Goal: Find contact information: Find contact information

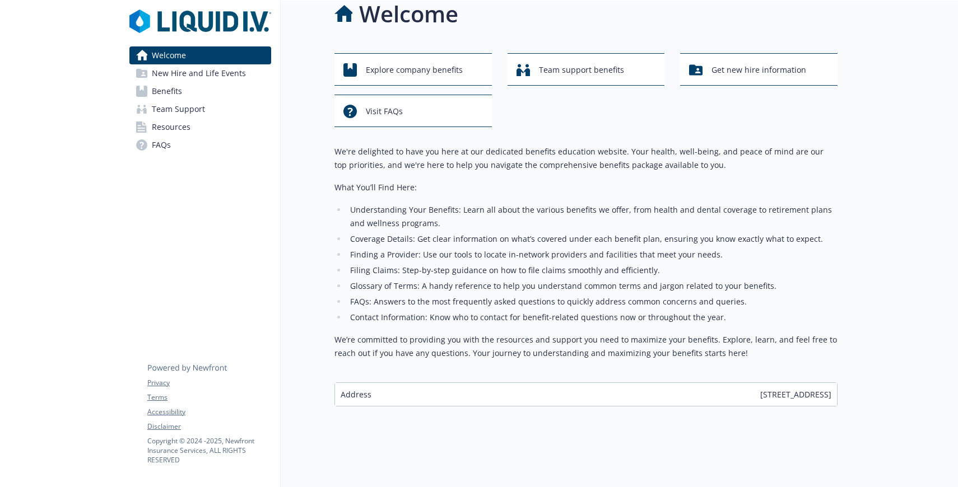
scroll to position [25, 0]
click at [222, 71] on span "New Hire and Life Events" at bounding box center [199, 73] width 94 height 18
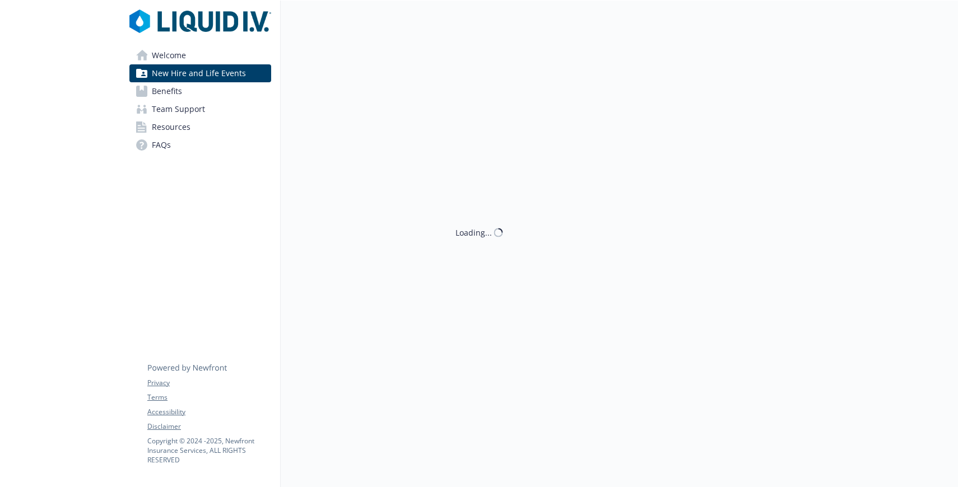
scroll to position [25, 0]
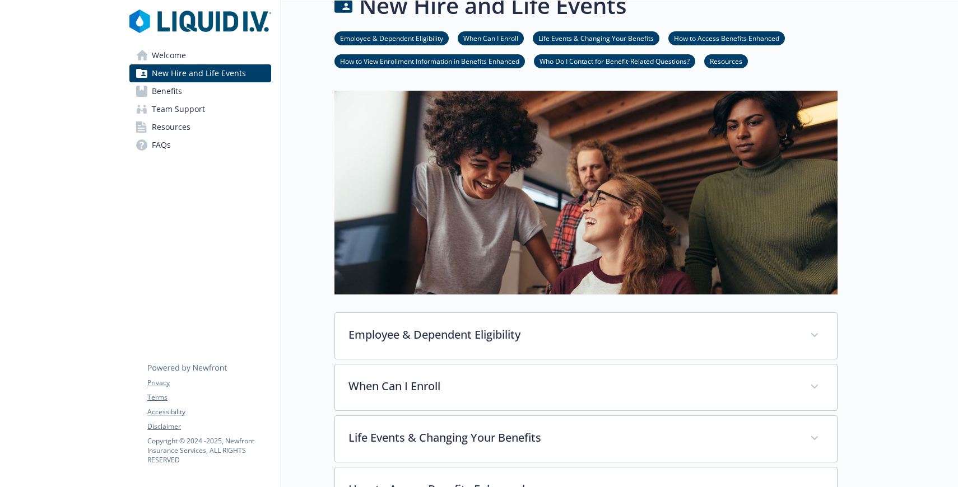
click at [186, 54] on link "Welcome" at bounding box center [200, 56] width 142 height 18
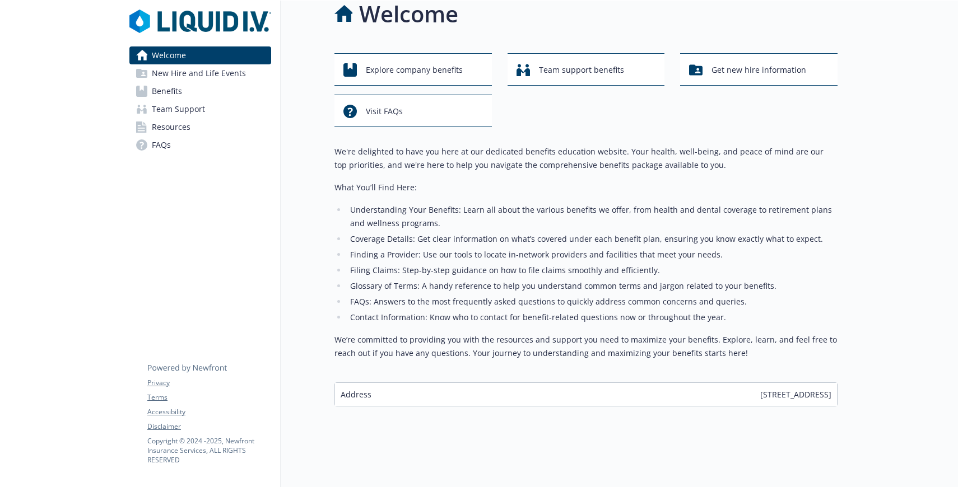
click at [188, 77] on span "New Hire and Life Events" at bounding box center [199, 73] width 94 height 18
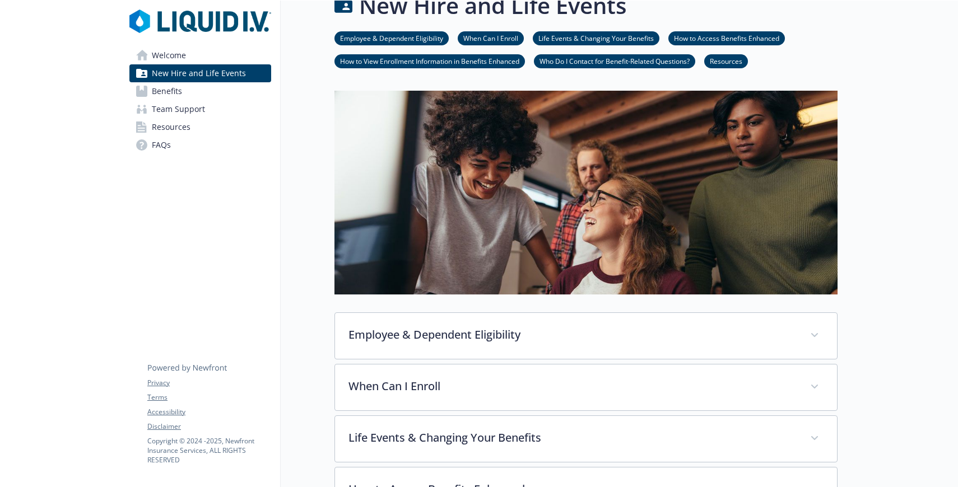
click at [742, 63] on link "Resources" at bounding box center [726, 60] width 44 height 11
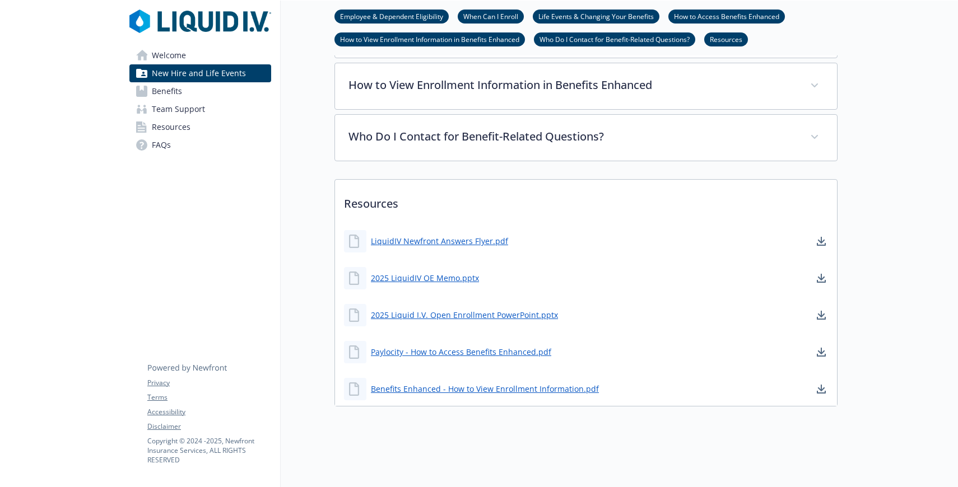
scroll to position [490, 8]
click at [189, 49] on link "Welcome" at bounding box center [200, 56] width 142 height 18
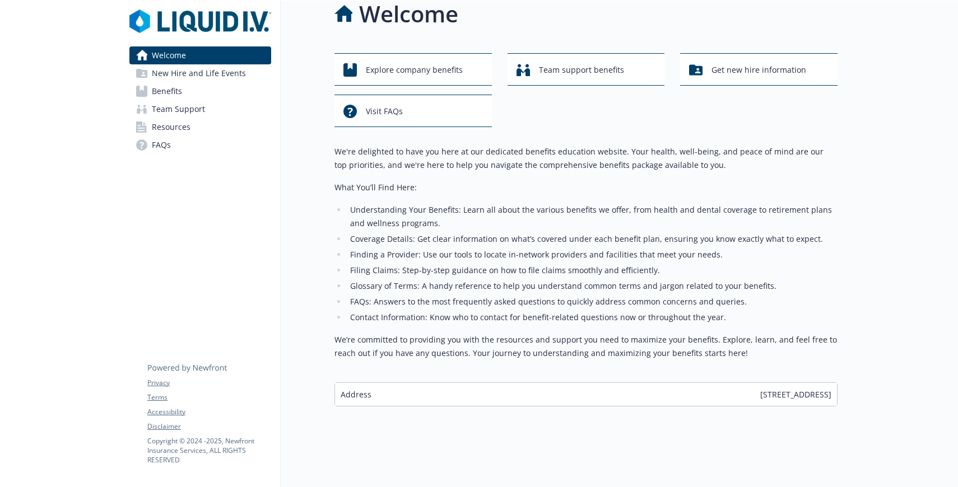
click at [172, 114] on span "Team Support" at bounding box center [178, 109] width 53 height 18
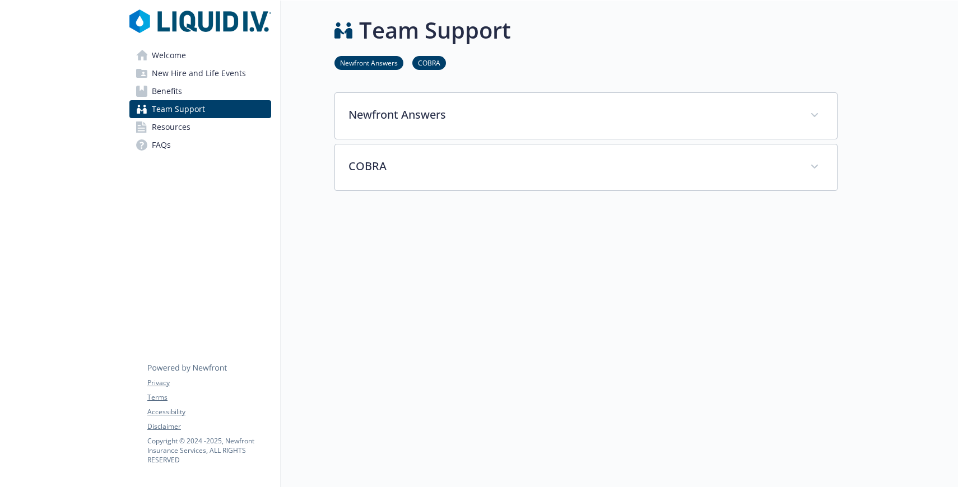
scroll to position [9, 8]
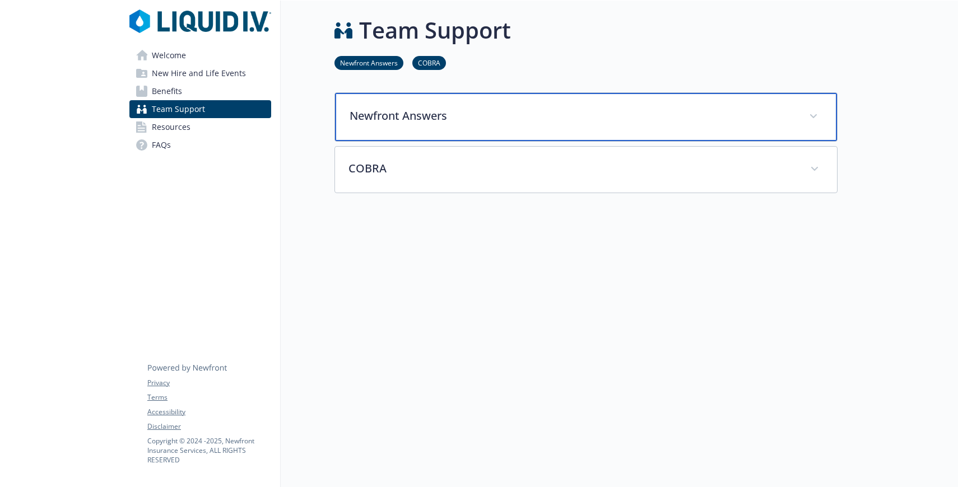
click at [420, 111] on p "Newfront Answers" at bounding box center [573, 116] width 446 height 17
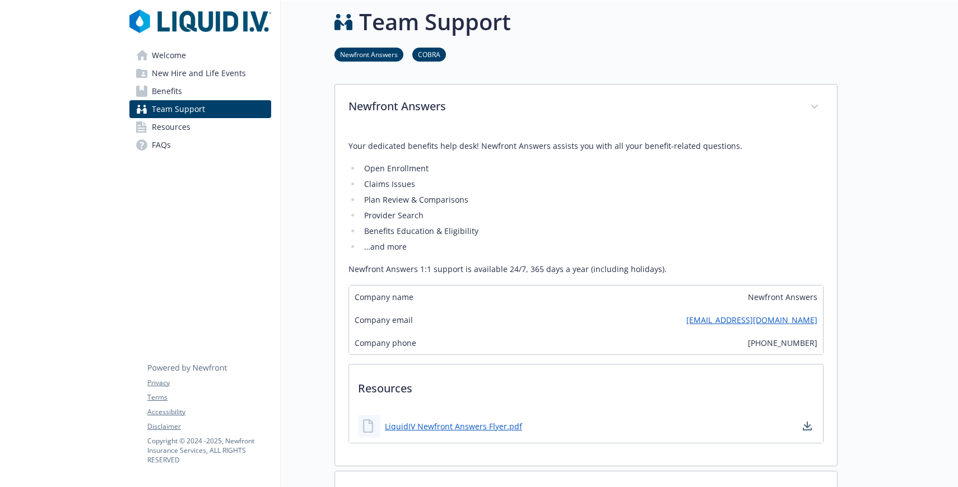
click at [644, 324] on div "Company email [EMAIL_ADDRESS][DOMAIN_NAME]" at bounding box center [586, 320] width 474 height 23
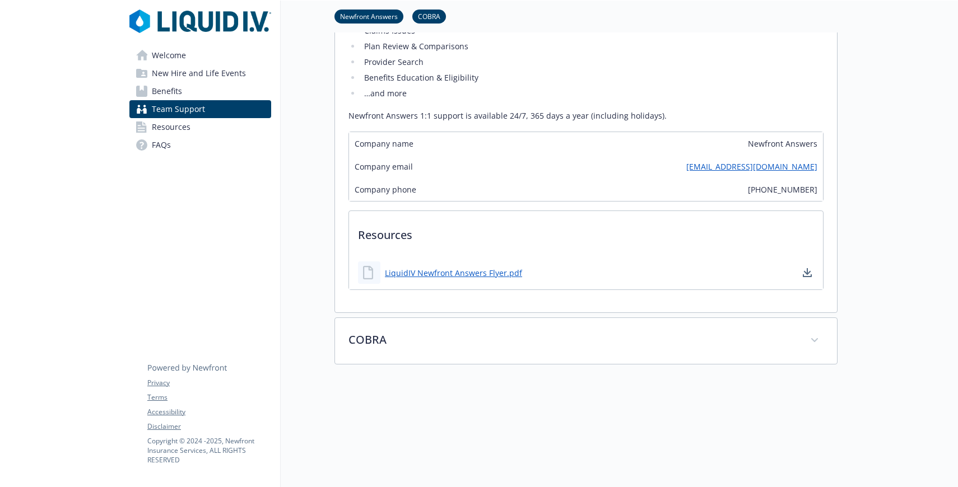
scroll to position [164, 8]
drag, startPoint x: 686, startPoint y: 163, endPoint x: 808, endPoint y: 168, distance: 122.2
click at [808, 168] on div "Company email [EMAIL_ADDRESS][DOMAIN_NAME]" at bounding box center [586, 165] width 474 height 23
copy link "[EMAIL_ADDRESS][DOMAIN_NAME]"
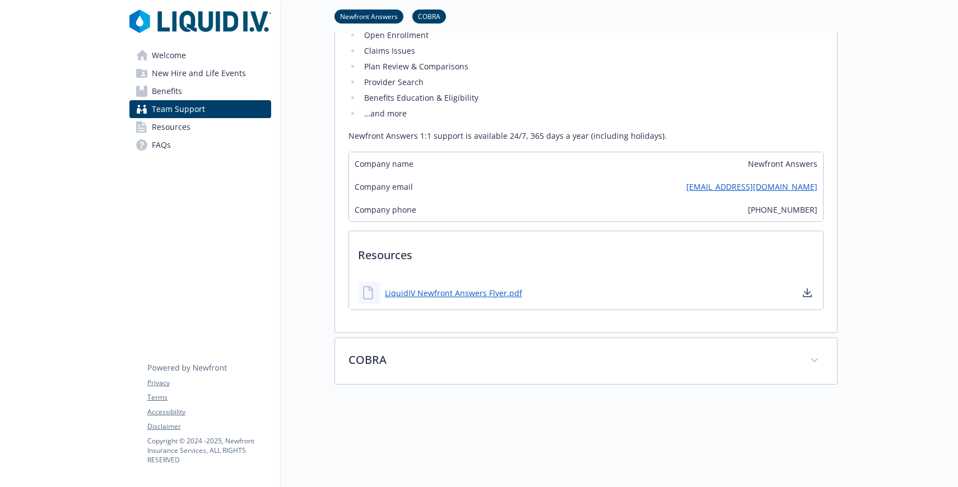
scroll to position [0, 8]
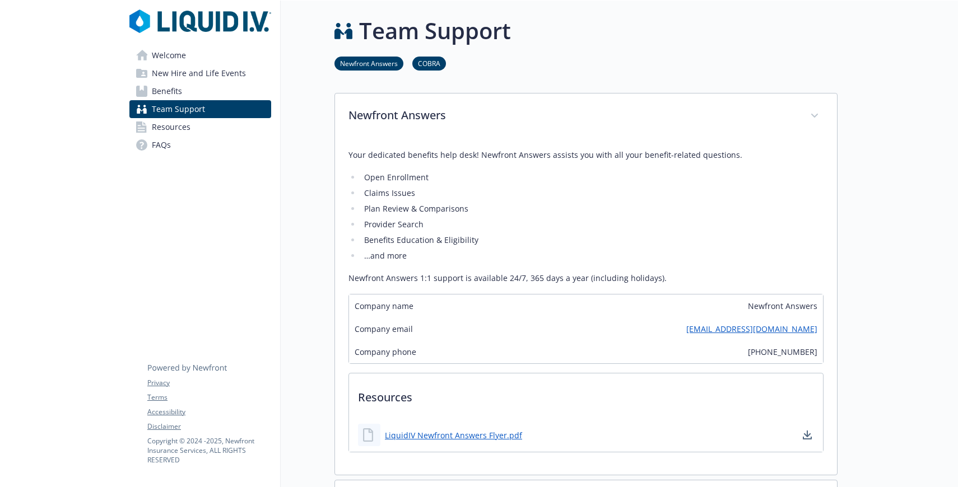
click at [184, 131] on link "Resources" at bounding box center [200, 127] width 142 height 18
